Goal: Task Accomplishment & Management: Complete application form

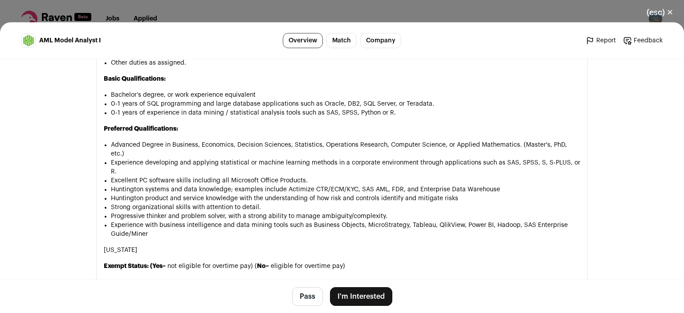
scroll to position [752, 0]
click at [353, 299] on button "I'm Interested" at bounding box center [361, 296] width 62 height 19
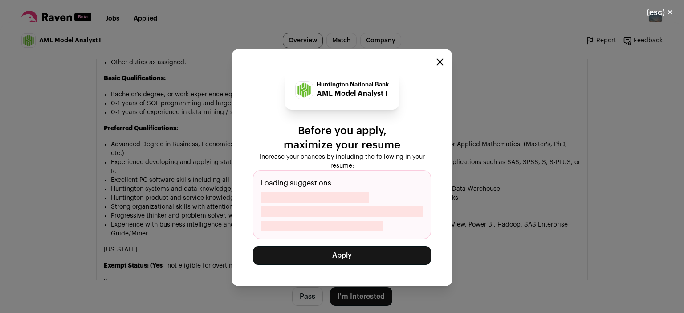
click at [349, 252] on button "Apply" at bounding box center [342, 255] width 178 height 19
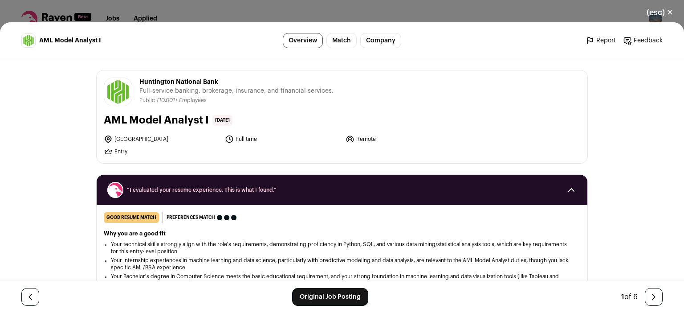
click at [660, 6] on button "(esc) ✕" at bounding box center [660, 13] width 48 height 20
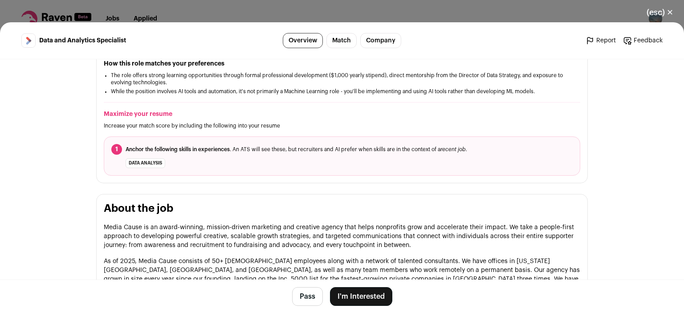
scroll to position [246, 0]
click at [369, 295] on button "I'm Interested" at bounding box center [361, 296] width 62 height 19
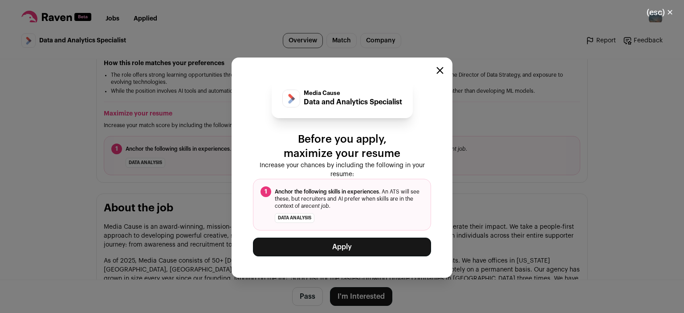
click at [367, 251] on button "Apply" at bounding box center [342, 247] width 178 height 19
